Goal: Task Accomplishment & Management: Manage account settings

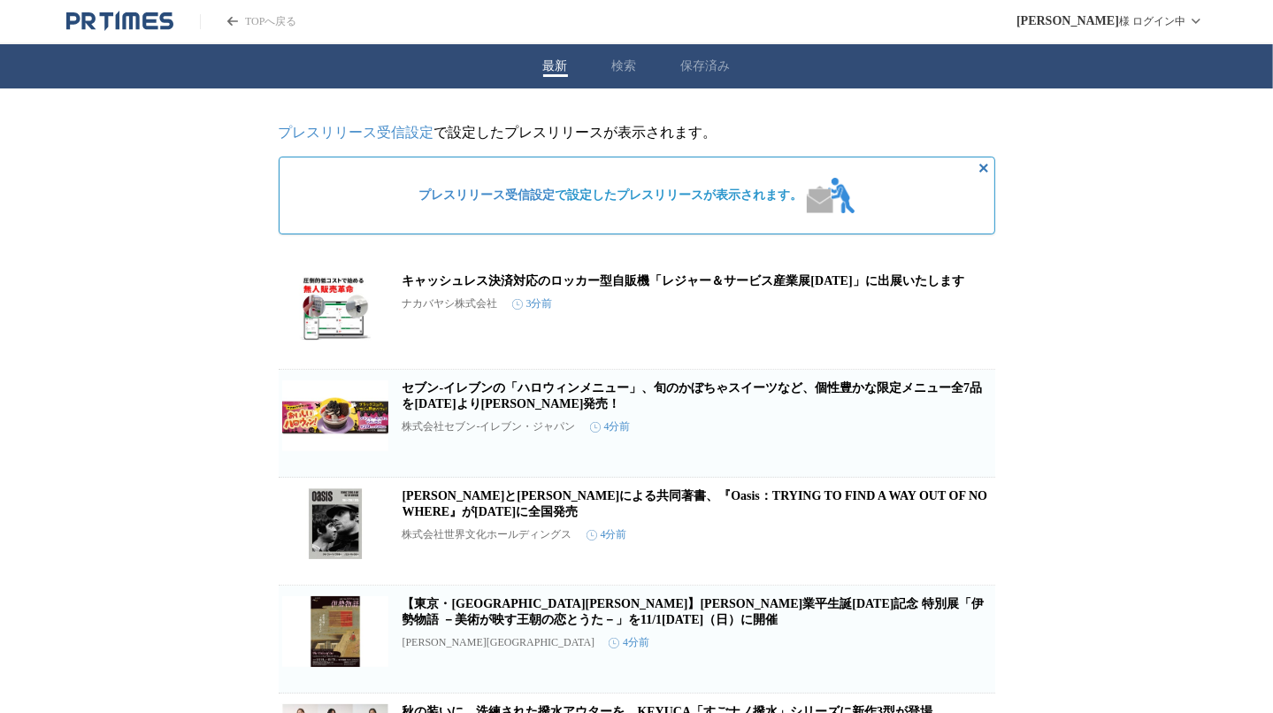
click at [387, 133] on link "プレスリリース受信設定" at bounding box center [357, 132] width 156 height 15
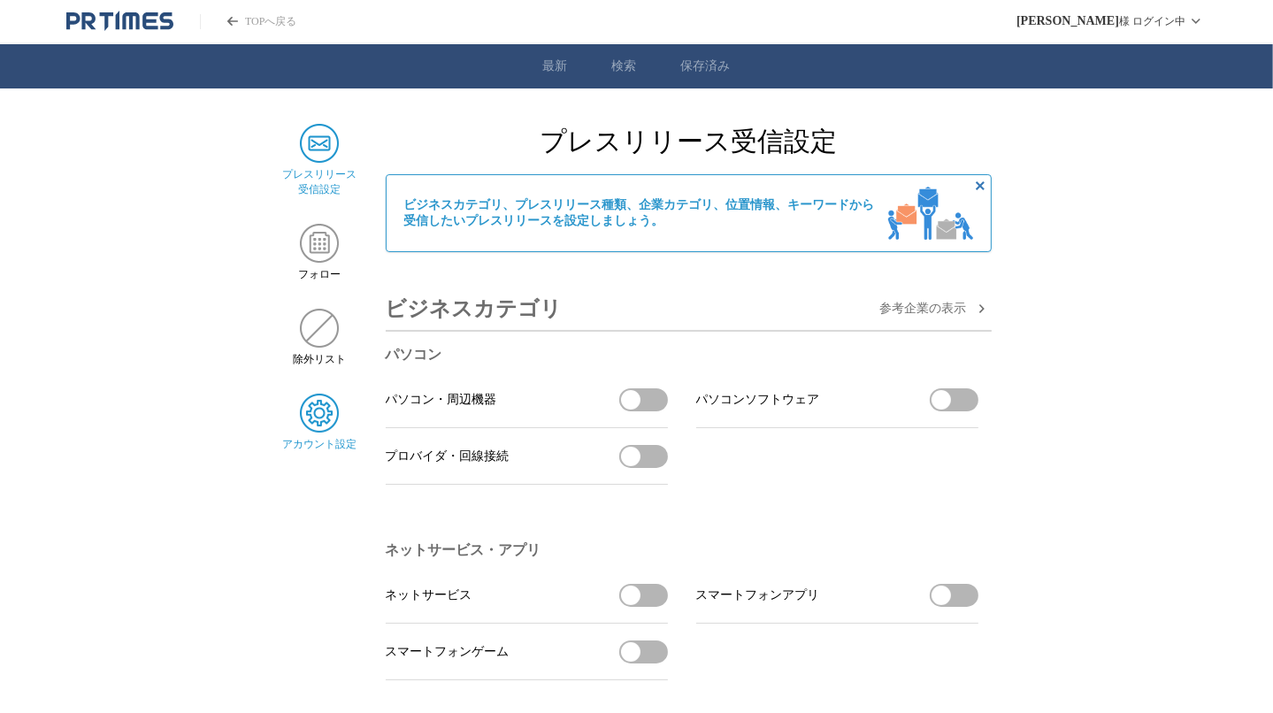
click at [337, 441] on div "アカウント設定" at bounding box center [319, 423] width 75 height 58
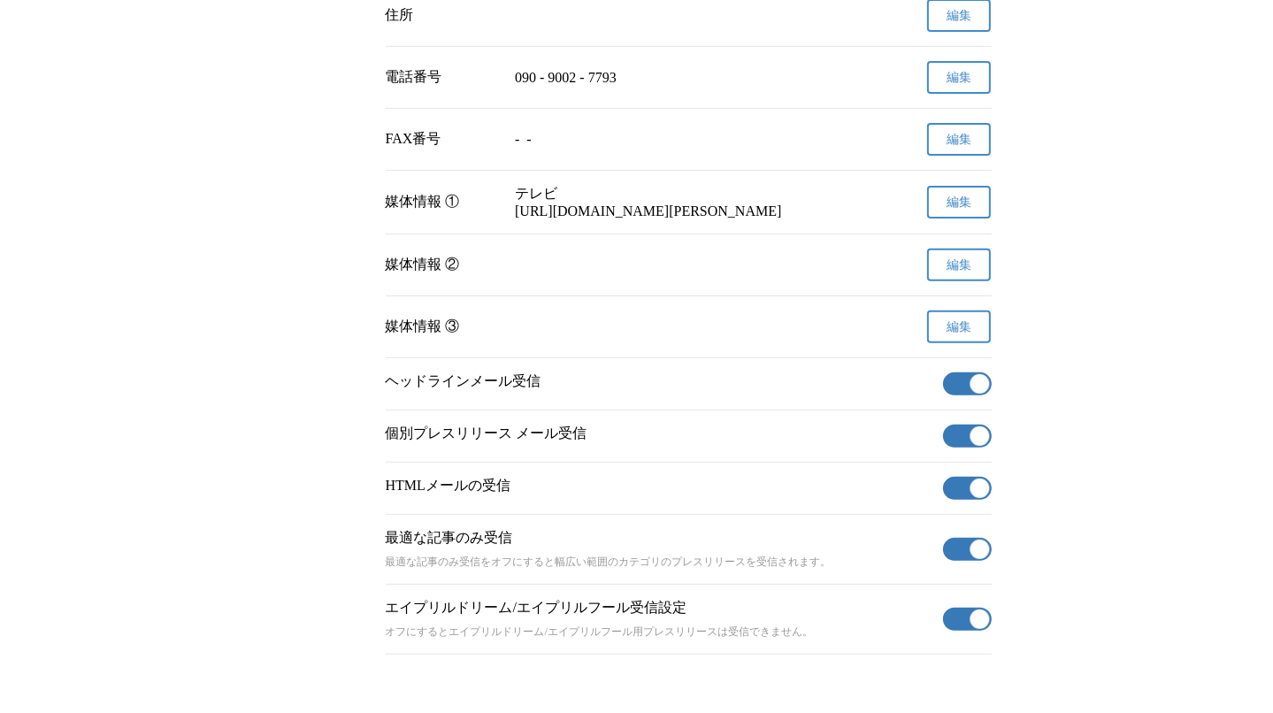
scroll to position [664, 0]
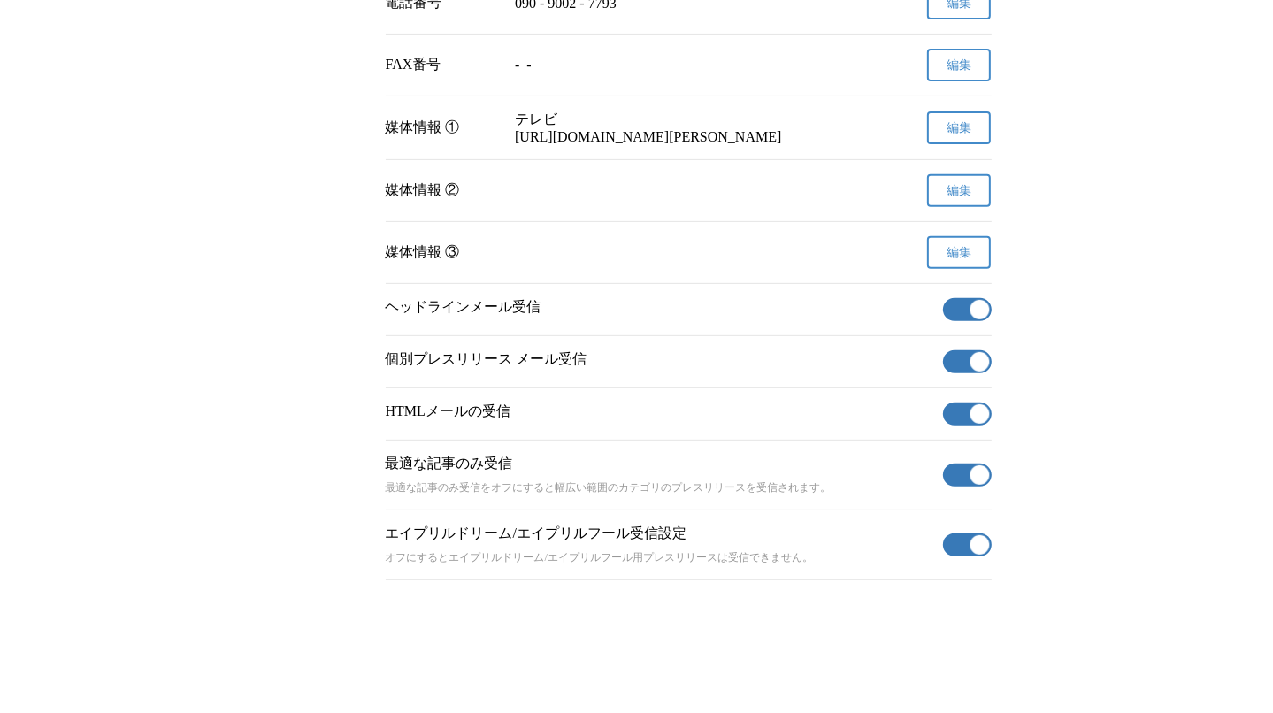
click at [955, 304] on button "有効" at bounding box center [967, 309] width 49 height 23
click at [962, 355] on button "有効" at bounding box center [967, 361] width 49 height 23
click at [957, 412] on button "有効" at bounding box center [967, 414] width 49 height 23
click at [960, 469] on button "有効" at bounding box center [967, 475] width 49 height 23
click at [952, 543] on button "有効" at bounding box center [967, 544] width 49 height 23
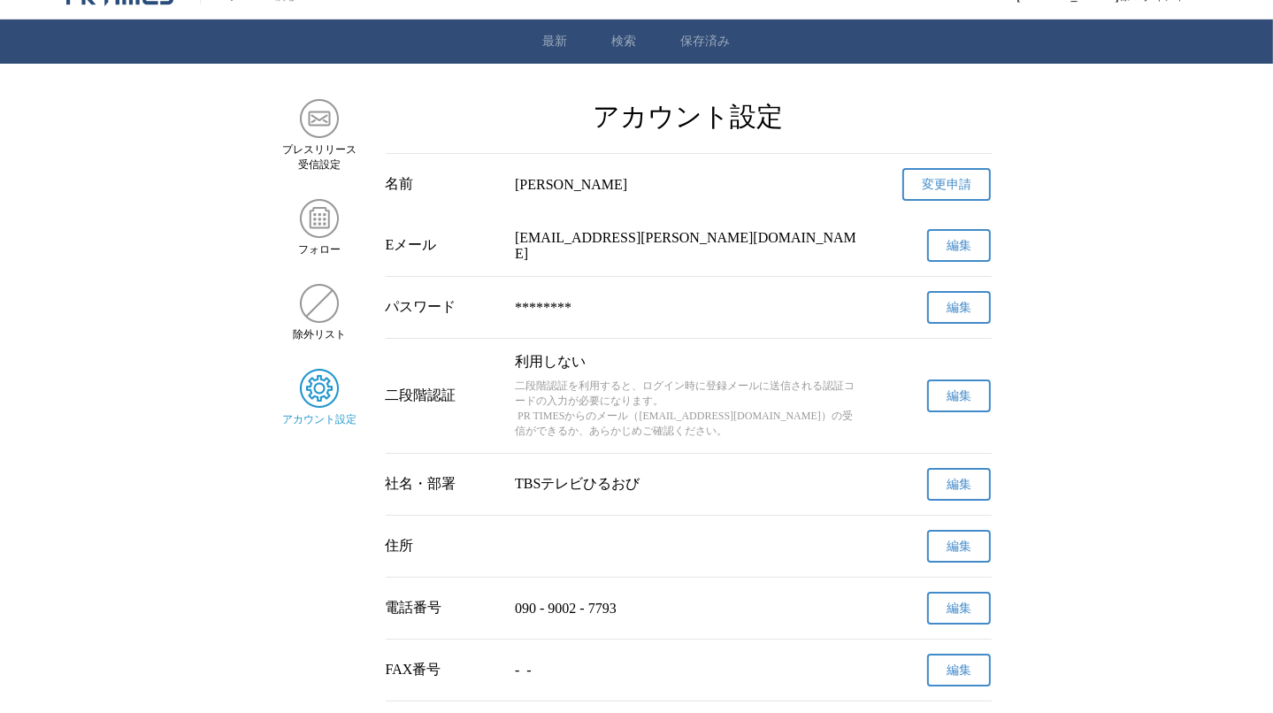
scroll to position [0, 0]
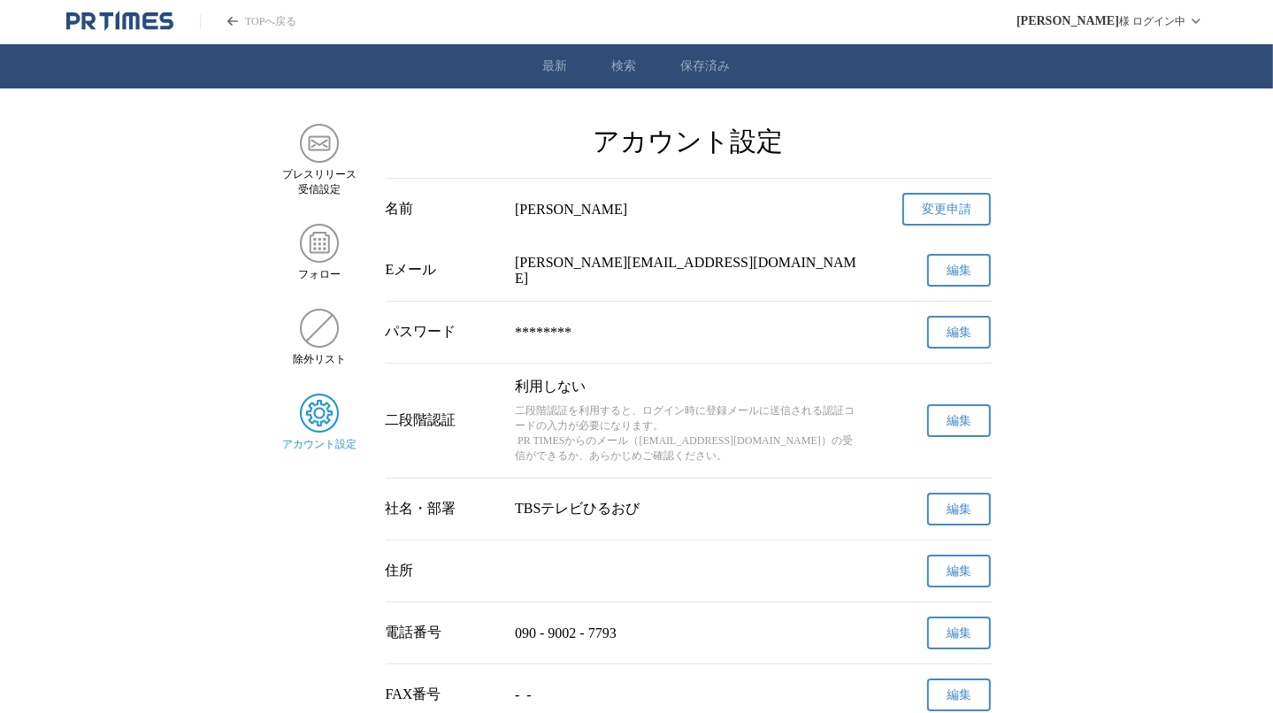
click at [258, 25] on link "TOPへ戻る" at bounding box center [248, 21] width 96 height 15
